Goal: Information Seeking & Learning: Learn about a topic

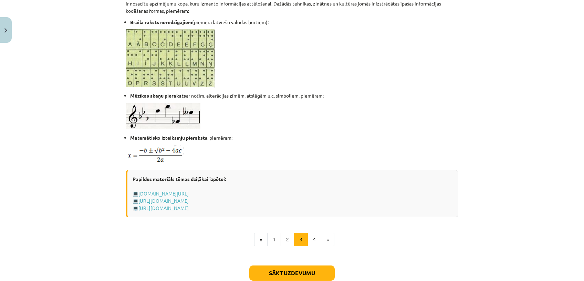
scroll to position [383, 0]
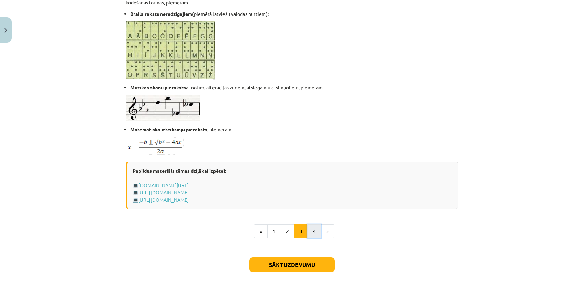
click at [312, 229] on button "4" at bounding box center [314, 231] width 14 height 14
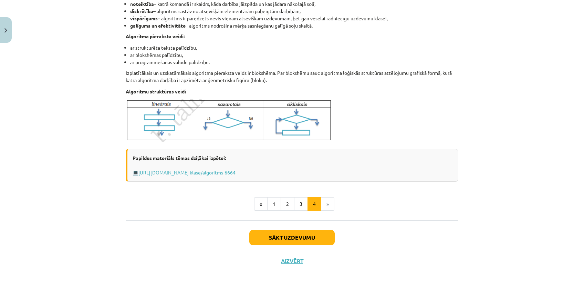
scroll to position [242, 0]
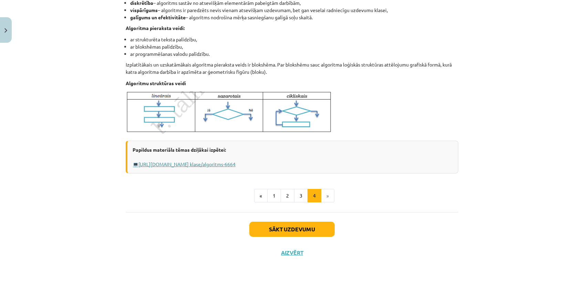
click at [223, 165] on link "http://www.uzdevumi.lv/p/informatika/7- klase/algoritms-6664" at bounding box center [186, 164] width 97 height 6
click at [235, 163] on link "http://www.uzdevumi.lv/p/informatika/7- klase/algoritms-6664" at bounding box center [186, 164] width 97 height 6
click at [297, 224] on button "Sākt uzdevumu" at bounding box center [291, 228] width 85 height 15
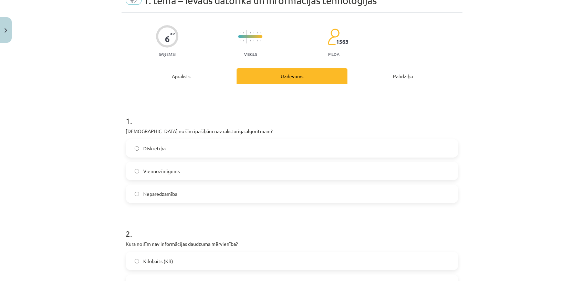
scroll to position [17, 0]
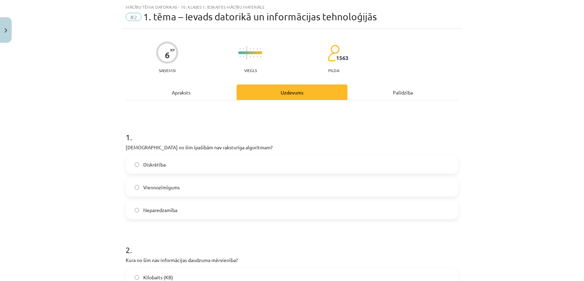
click at [180, 204] on label "Neparedzamība" at bounding box center [291, 209] width 331 height 17
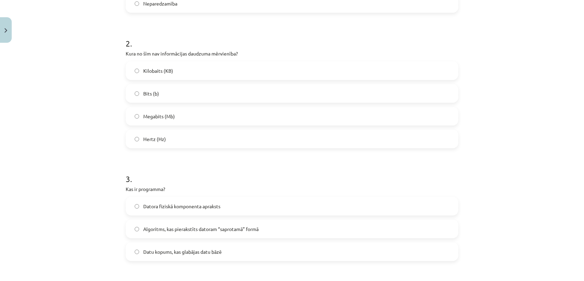
scroll to position [238, 0]
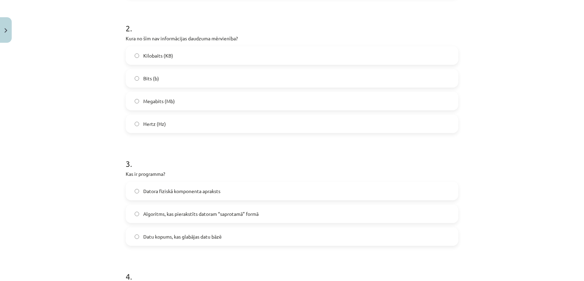
click at [202, 117] on label "Hertz (Hz)" at bounding box center [291, 123] width 331 height 17
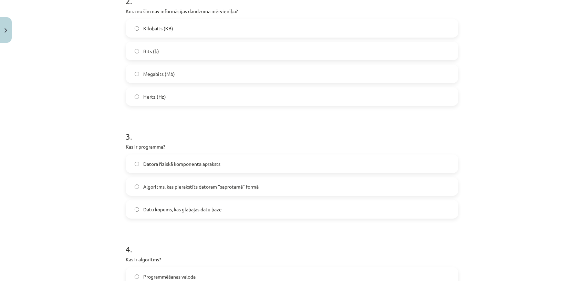
scroll to position [298, 0]
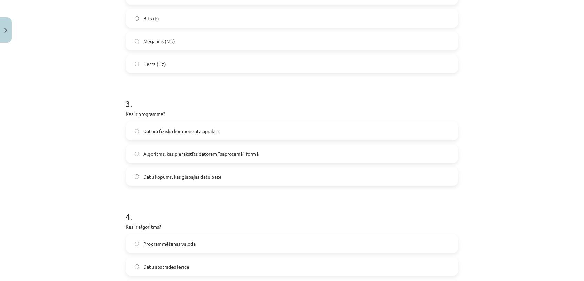
click at [213, 178] on span "Datu kopums, kas glabājas datu bāzē" at bounding box center [182, 176] width 78 height 7
click at [318, 153] on label "Algoritms, kas pierakstīts datoram “saprotamā” formā" at bounding box center [291, 153] width 331 height 17
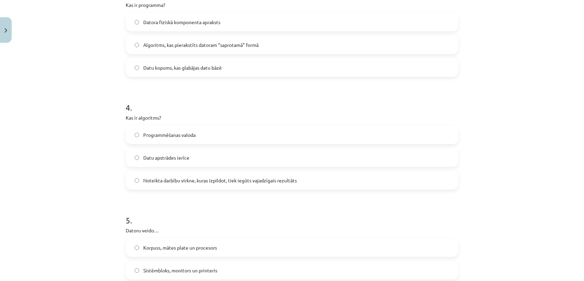
scroll to position [449, 0]
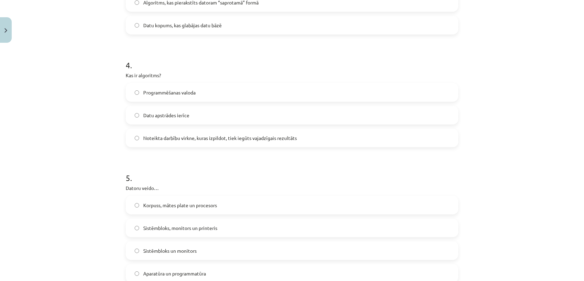
click at [256, 138] on span "Noteikta darbību virkne, kuras izpildot, tiek iegūts vajadzīgais rezultāts" at bounding box center [220, 137] width 154 height 7
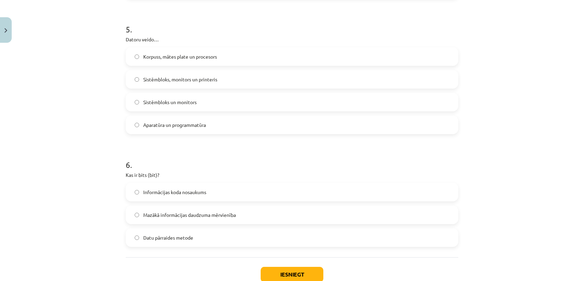
scroll to position [601, 0]
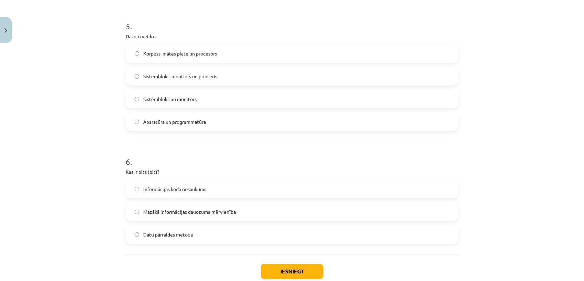
click at [176, 56] on span "Korpuss, mātes plate un procesors" at bounding box center [180, 53] width 74 height 7
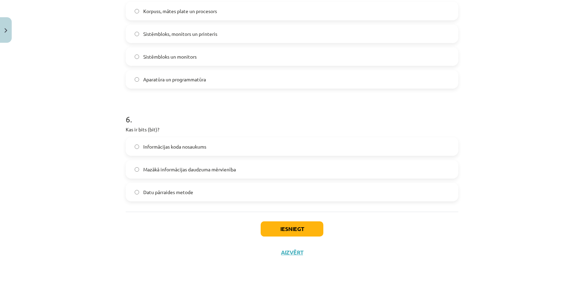
click at [229, 175] on label "Mazākā informācijas daudzuma mērvienība" at bounding box center [291, 168] width 331 height 17
click at [294, 228] on button "Iesniegt" at bounding box center [292, 228] width 63 height 15
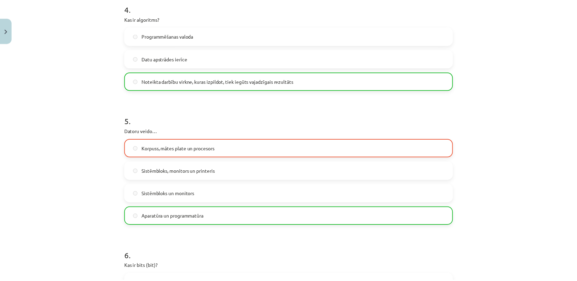
scroll to position [665, 0]
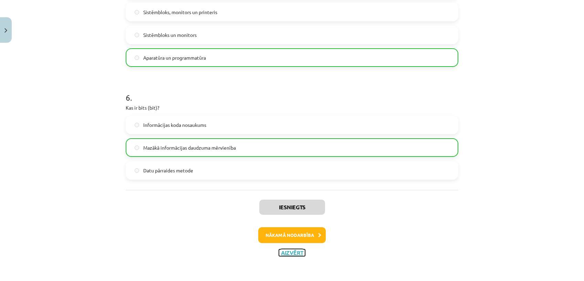
click at [279, 253] on button "Aizvērt" at bounding box center [292, 252] width 26 height 7
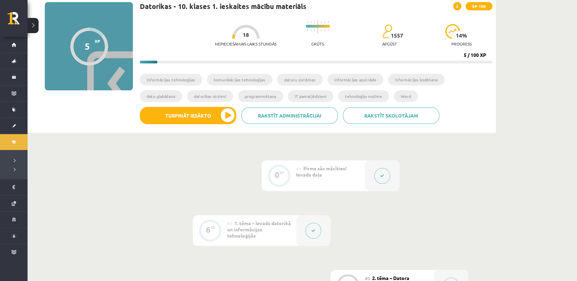
scroll to position [0, 0]
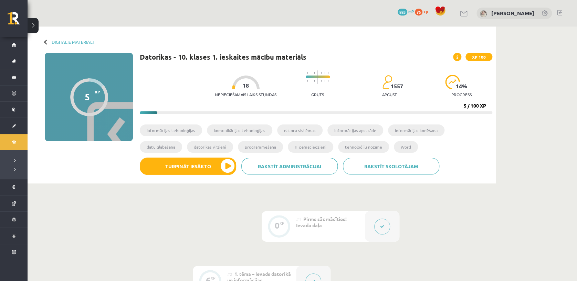
click at [415, 14] on span "76" at bounding box center [419, 12] width 8 height 7
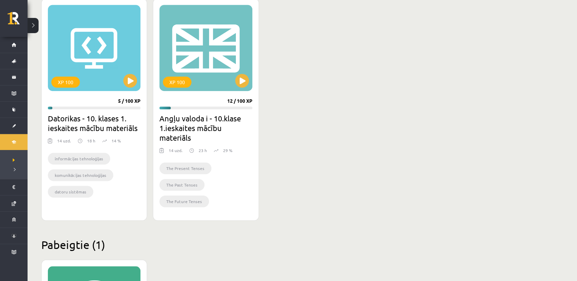
scroll to position [171, 0]
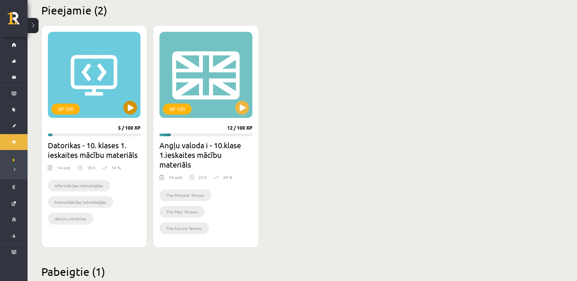
click at [92, 103] on div "XP 100" at bounding box center [94, 75] width 93 height 86
